Goal: Task Accomplishment & Management: Complete application form

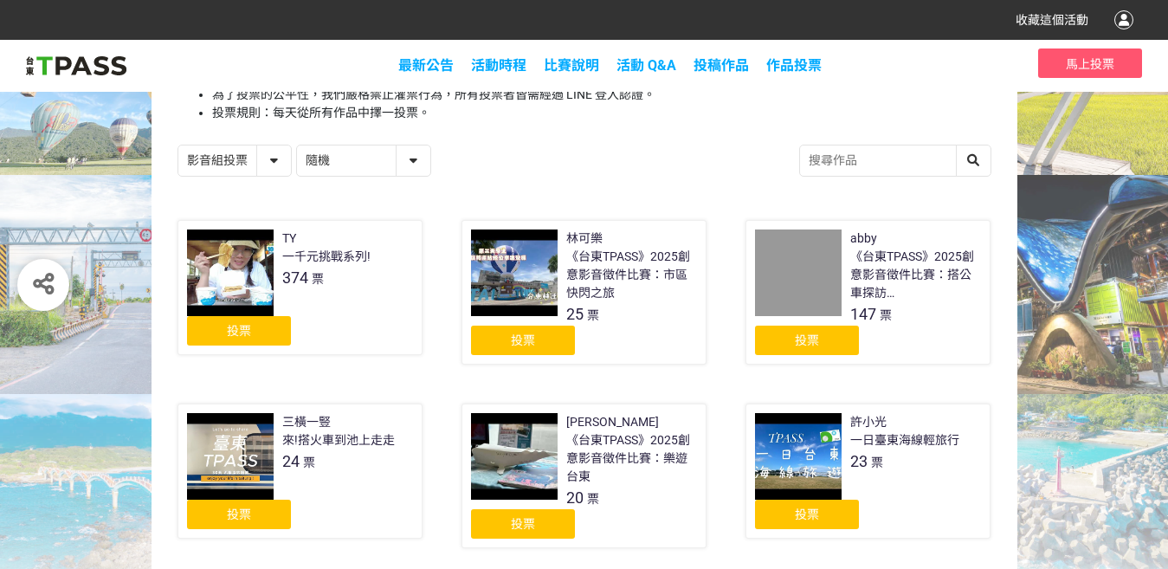
scroll to position [433, 0]
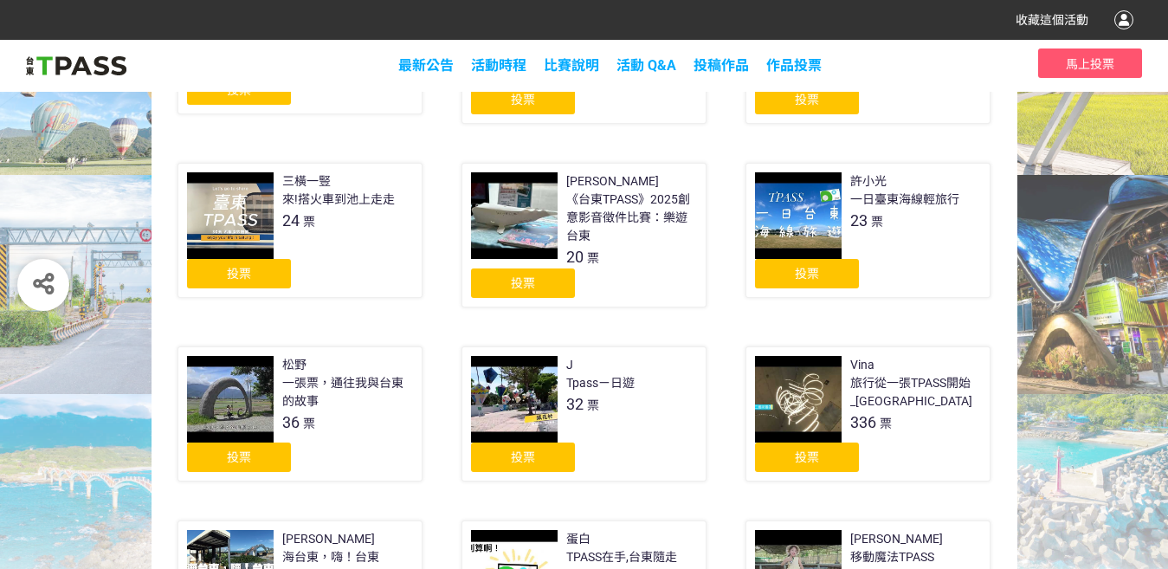
click at [274, 281] on div "投票" at bounding box center [239, 273] width 104 height 29
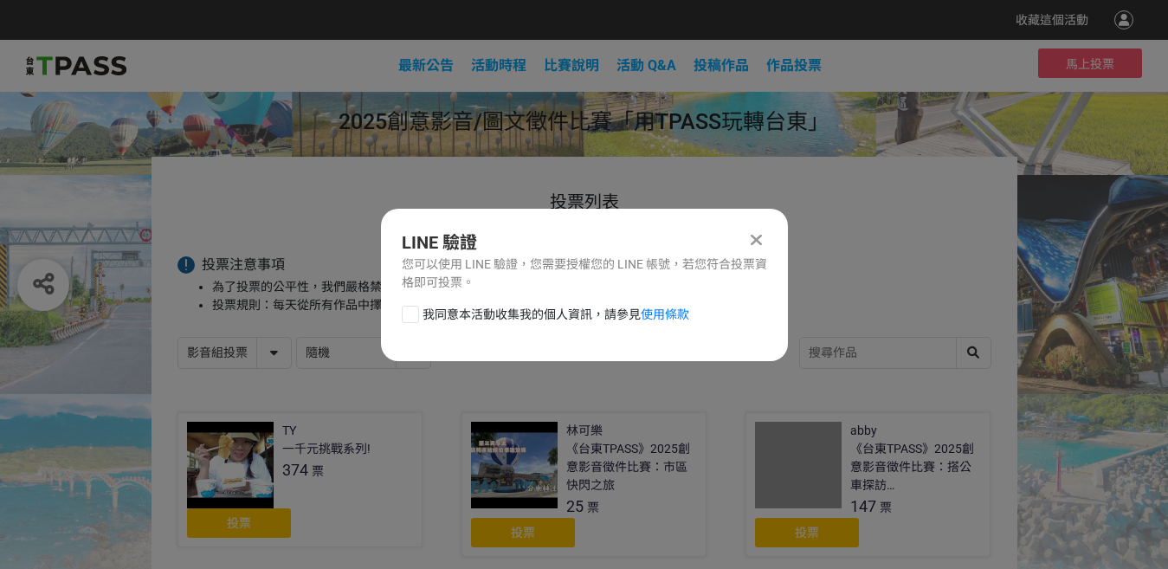
scroll to position [0, 0]
click at [444, 317] on span "我同意本活動收集我的個人資訊，請參見 使用條款" at bounding box center [556, 315] width 267 height 18
click at [414, 317] on input "我同意本活動收集我的個人資訊，請參見 使用條款" at bounding box center [408, 313] width 11 height 11
checkbox input "false"
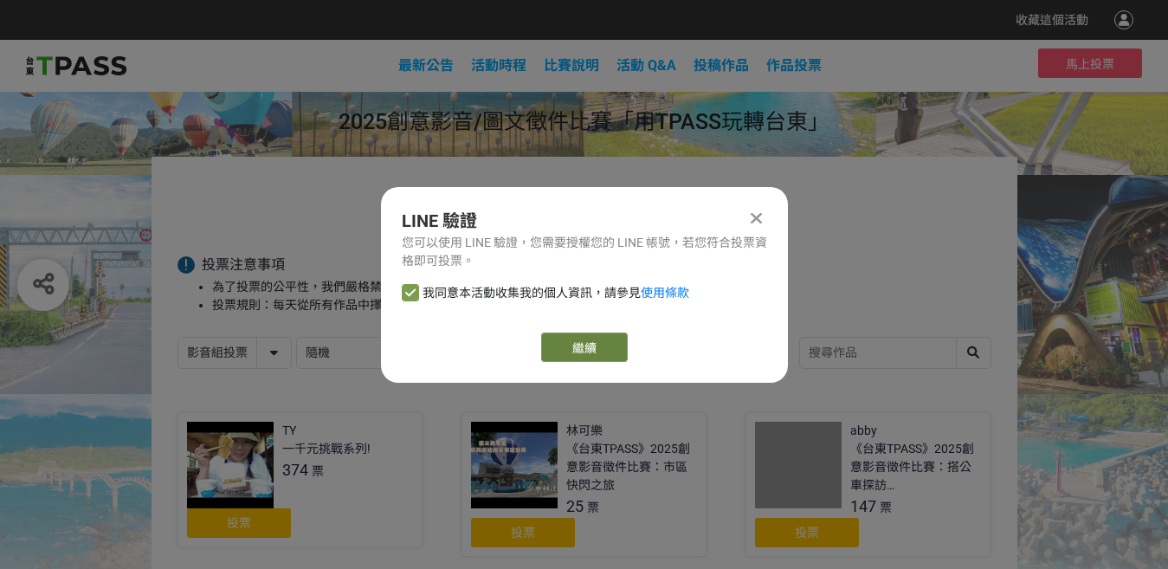
click at [552, 335] on link "繼續" at bounding box center [584, 347] width 87 height 29
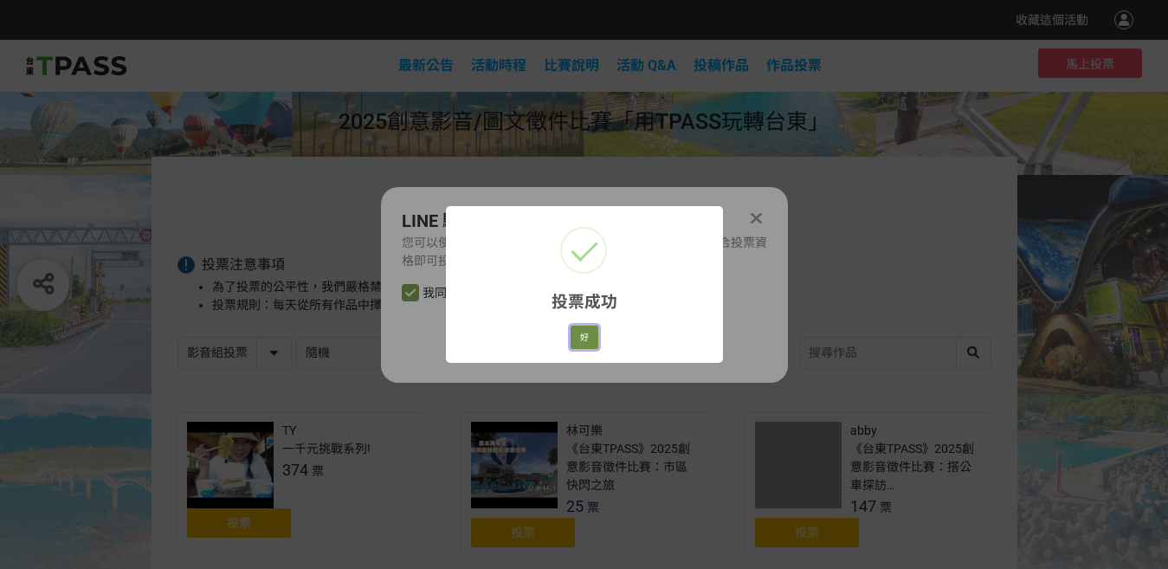
click at [596, 345] on button "好" at bounding box center [585, 338] width 28 height 24
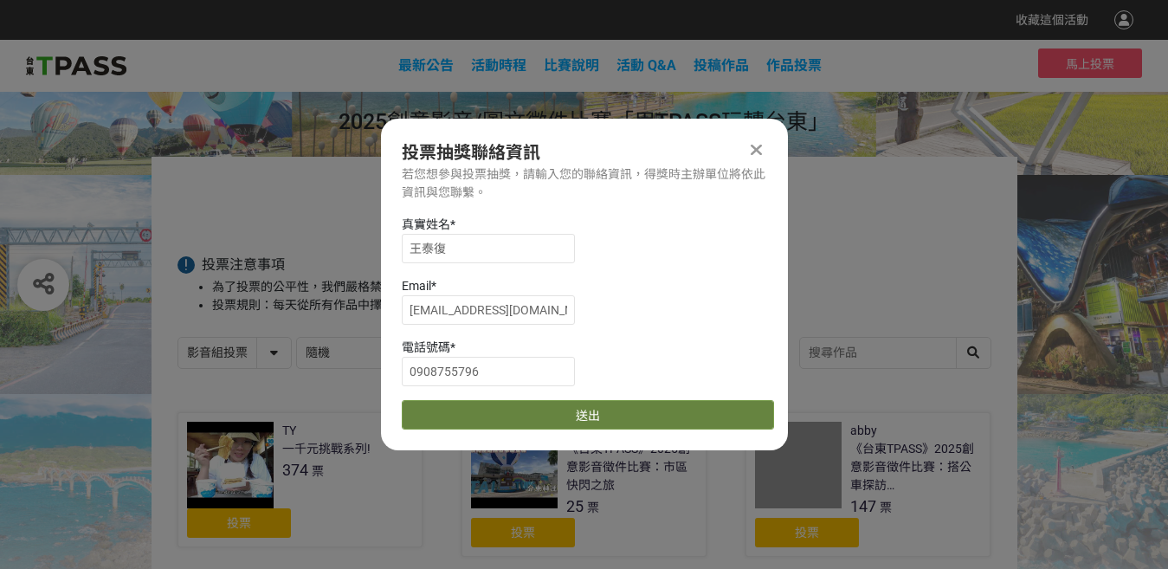
click at [464, 414] on button "送出" at bounding box center [588, 414] width 372 height 29
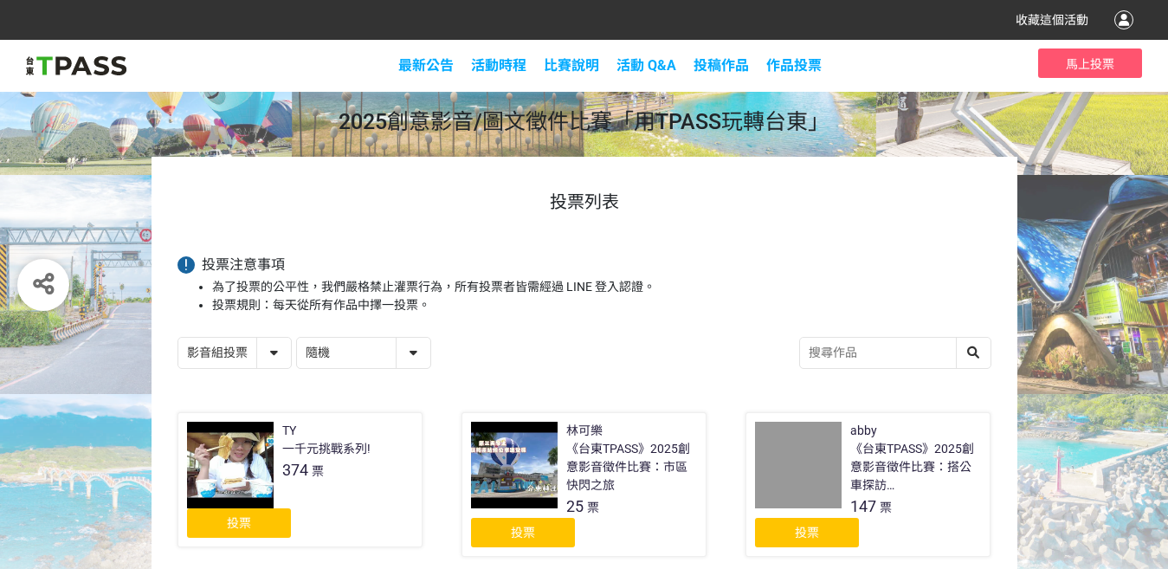
click at [255, 357] on select "影音組投票 圖文組投票" at bounding box center [234, 353] width 113 height 30
select select "13139"
click at [178, 338] on select "影音組投票 圖文組投票" at bounding box center [234, 353] width 113 height 30
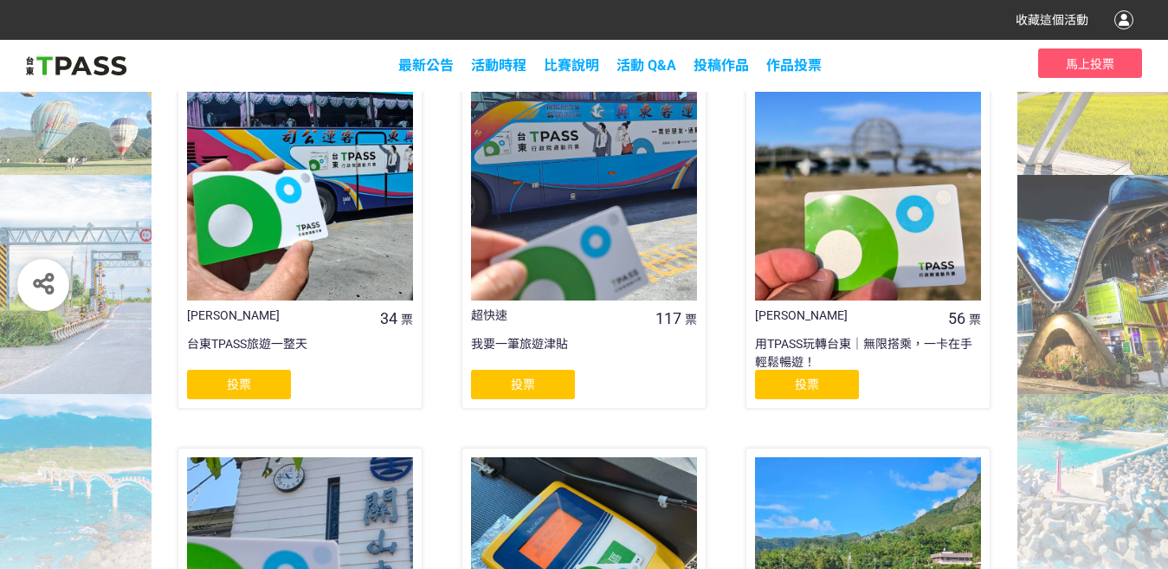
scroll to position [606, 0]
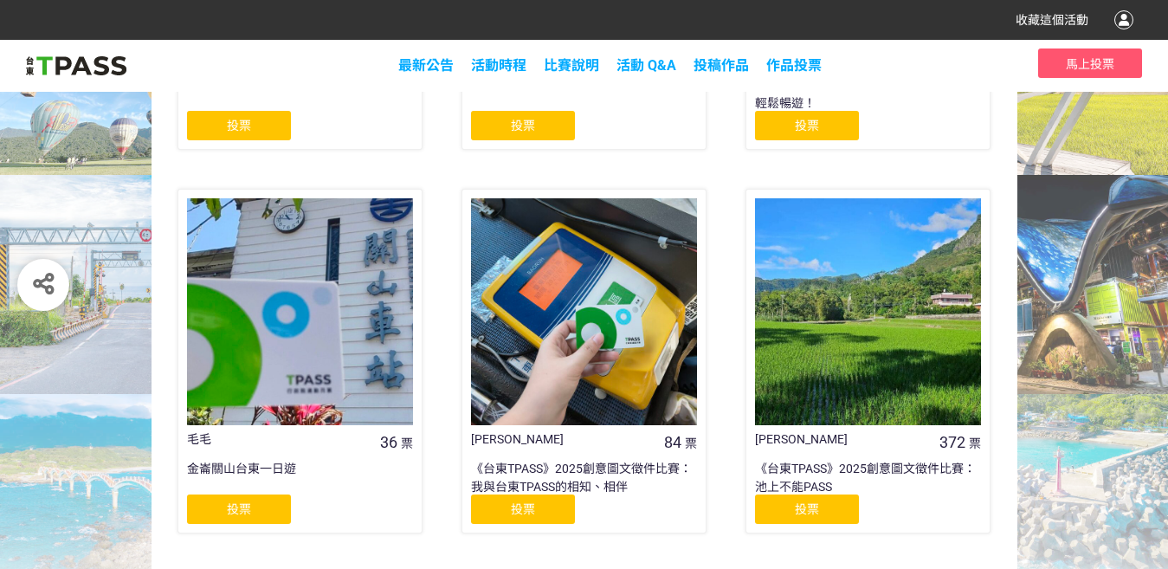
click at [268, 501] on div "投票" at bounding box center [239, 508] width 104 height 29
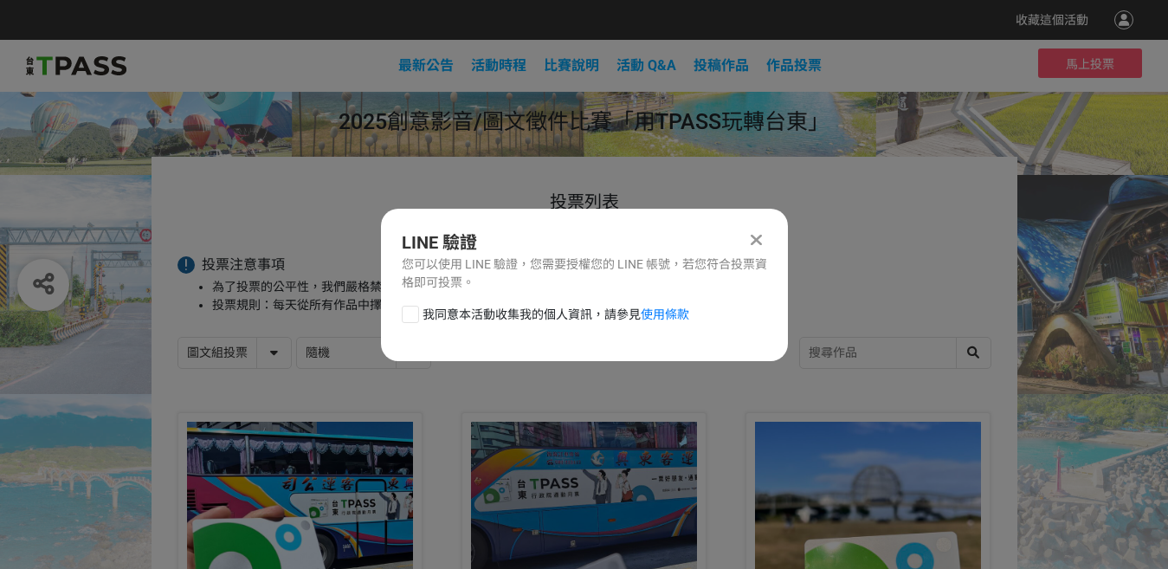
click at [417, 306] on div at bounding box center [410, 314] width 17 height 17
checkbox input "true"
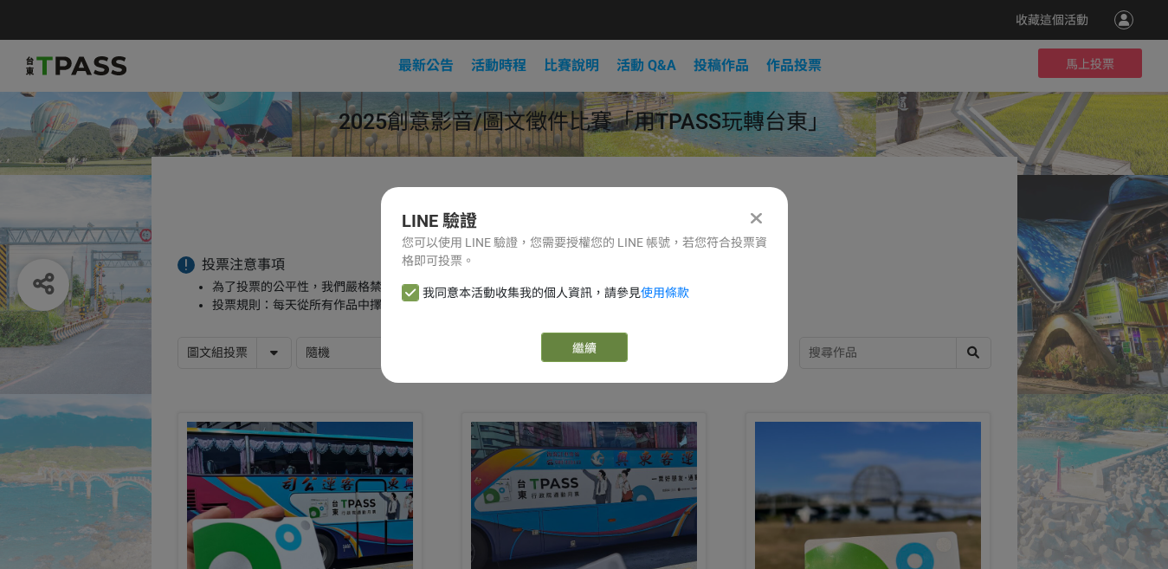
click at [554, 342] on link "繼續" at bounding box center [584, 347] width 87 height 29
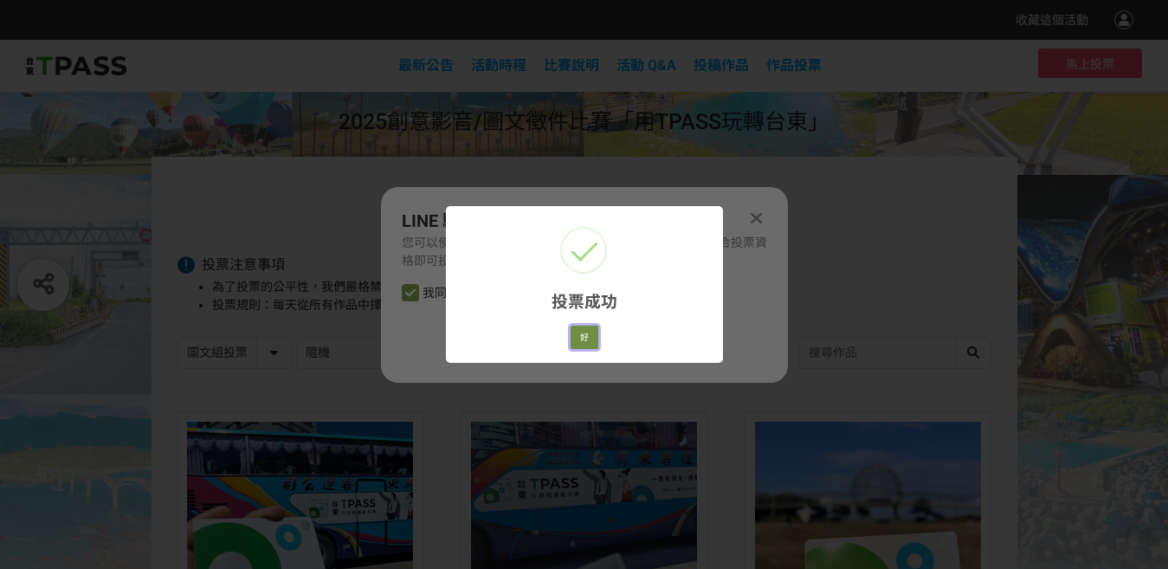
click at [596, 341] on button "好" at bounding box center [585, 338] width 28 height 24
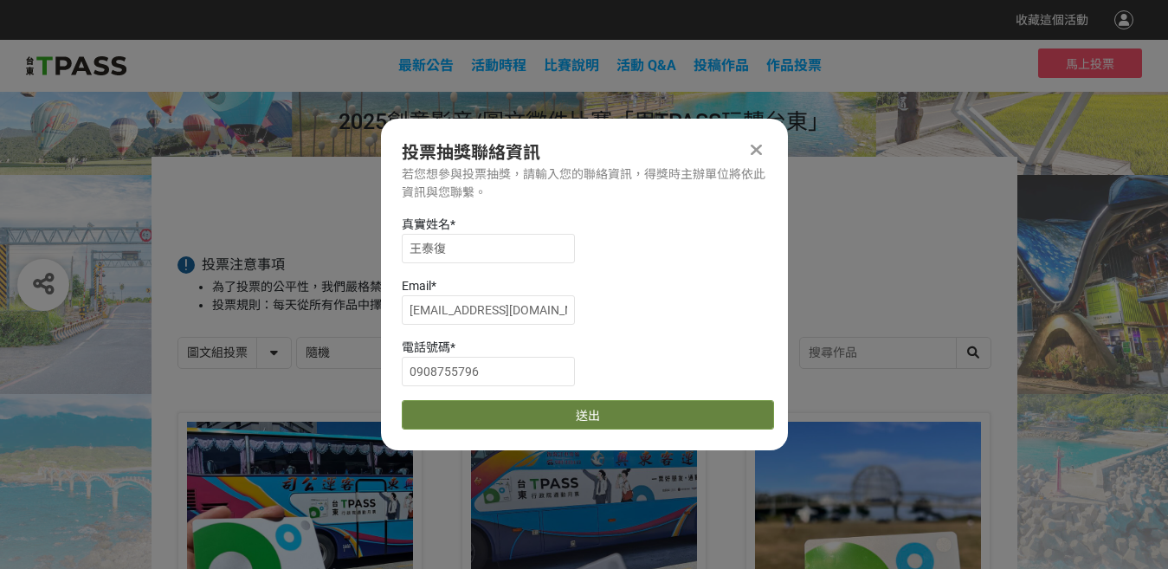
click at [477, 409] on button "送出" at bounding box center [588, 414] width 372 height 29
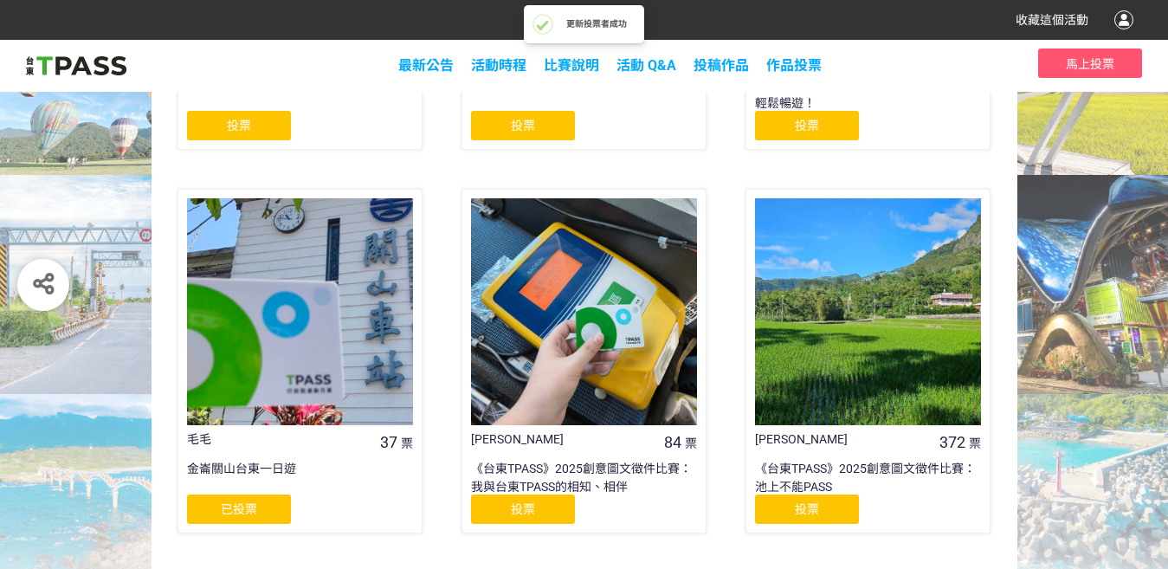
scroll to position [173, 0]
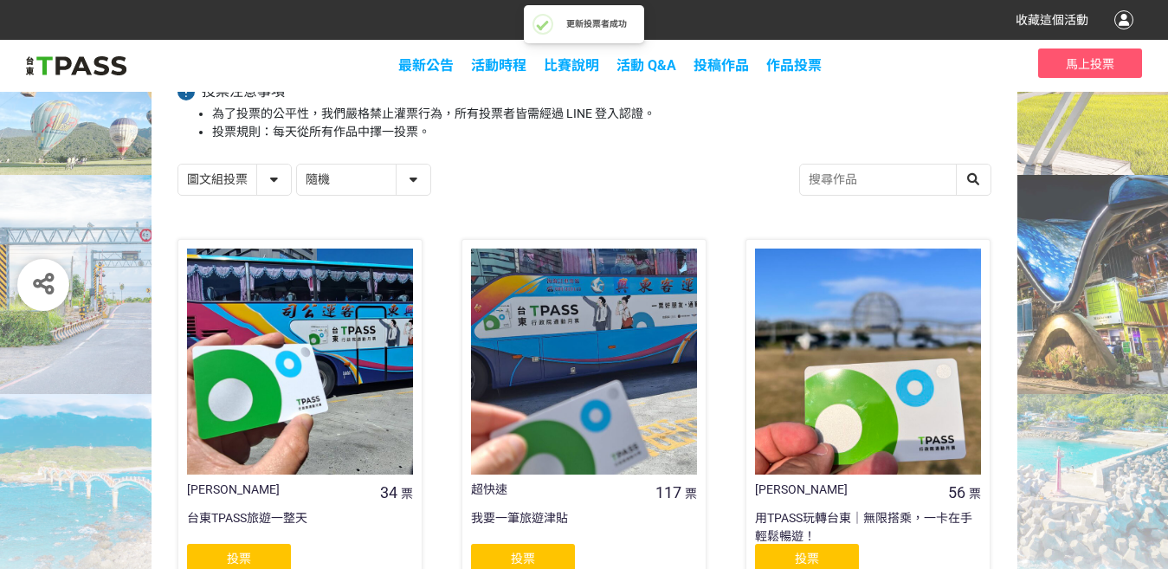
click at [237, 176] on select "影音組投票 圖文組投票" at bounding box center [234, 180] width 113 height 30
click at [180, 165] on select "影音組投票 圖文組投票" at bounding box center [234, 180] width 113 height 30
